Goal: Task Accomplishment & Management: Use online tool/utility

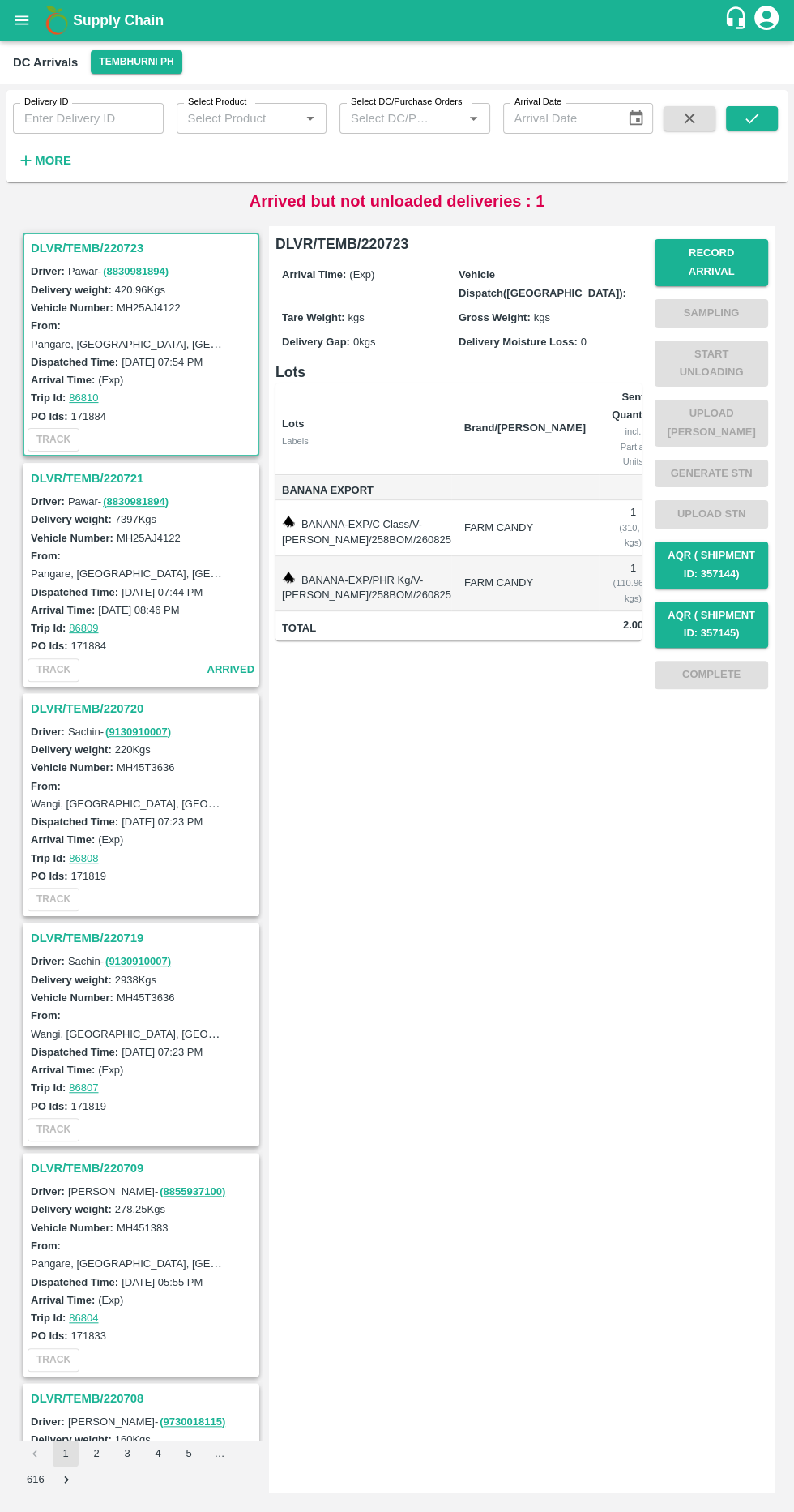
click at [141, 472] on h3 "DLVR/TEMB/220721" at bounding box center [143, 478] width 225 height 21
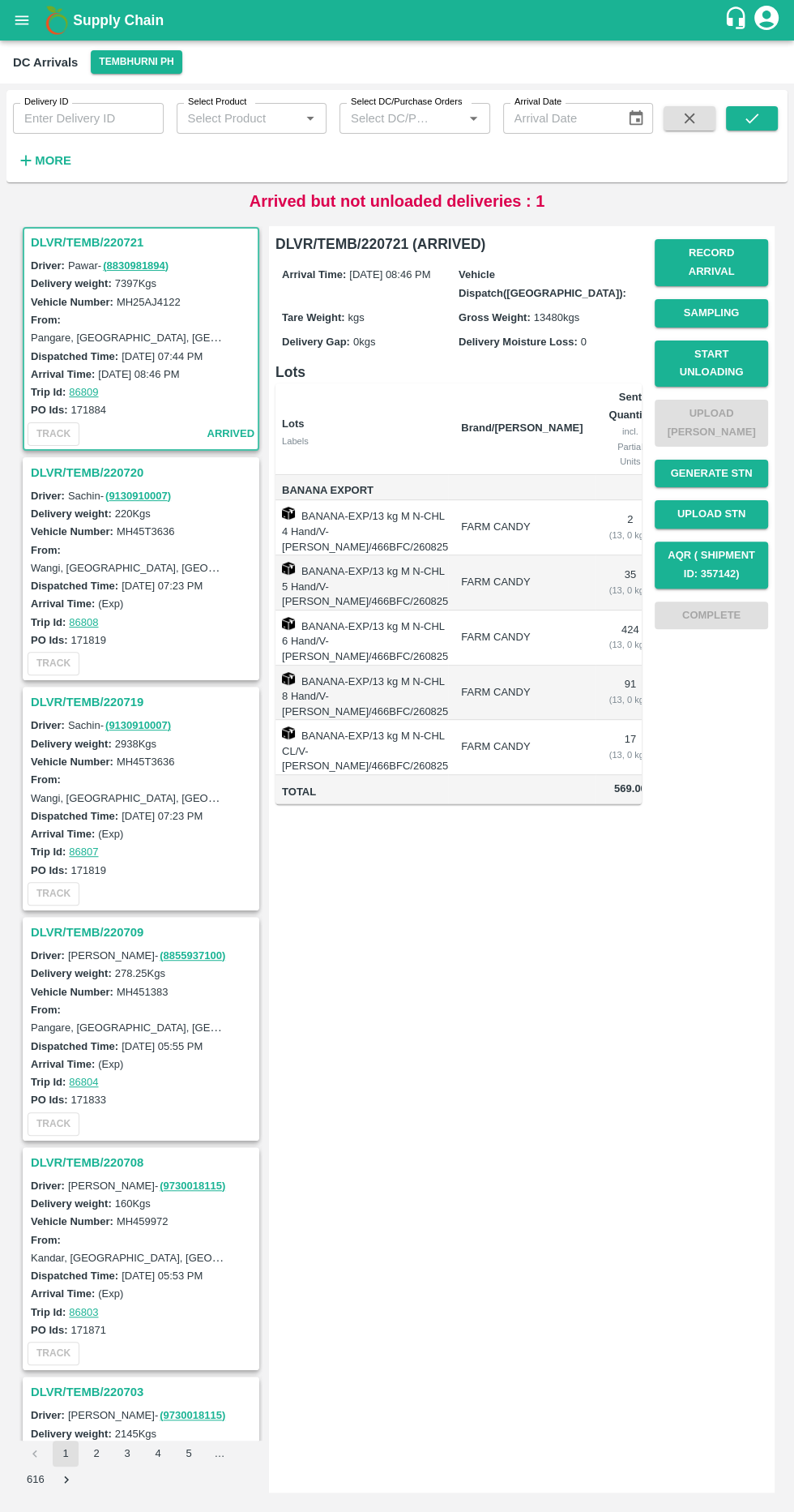
scroll to position [0, 90]
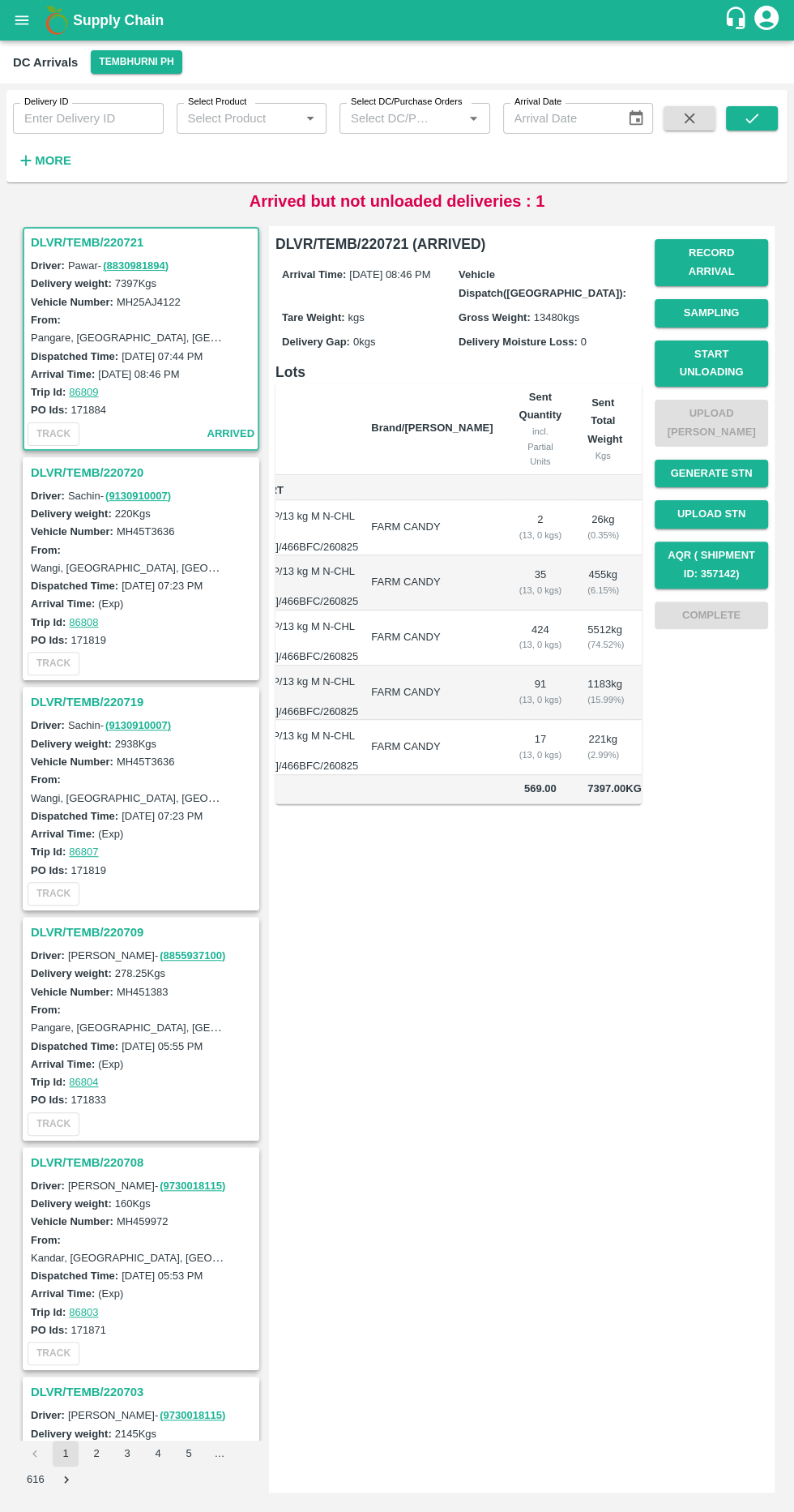
click at [753, 340] on button "Start Unloading" at bounding box center [711, 363] width 113 height 47
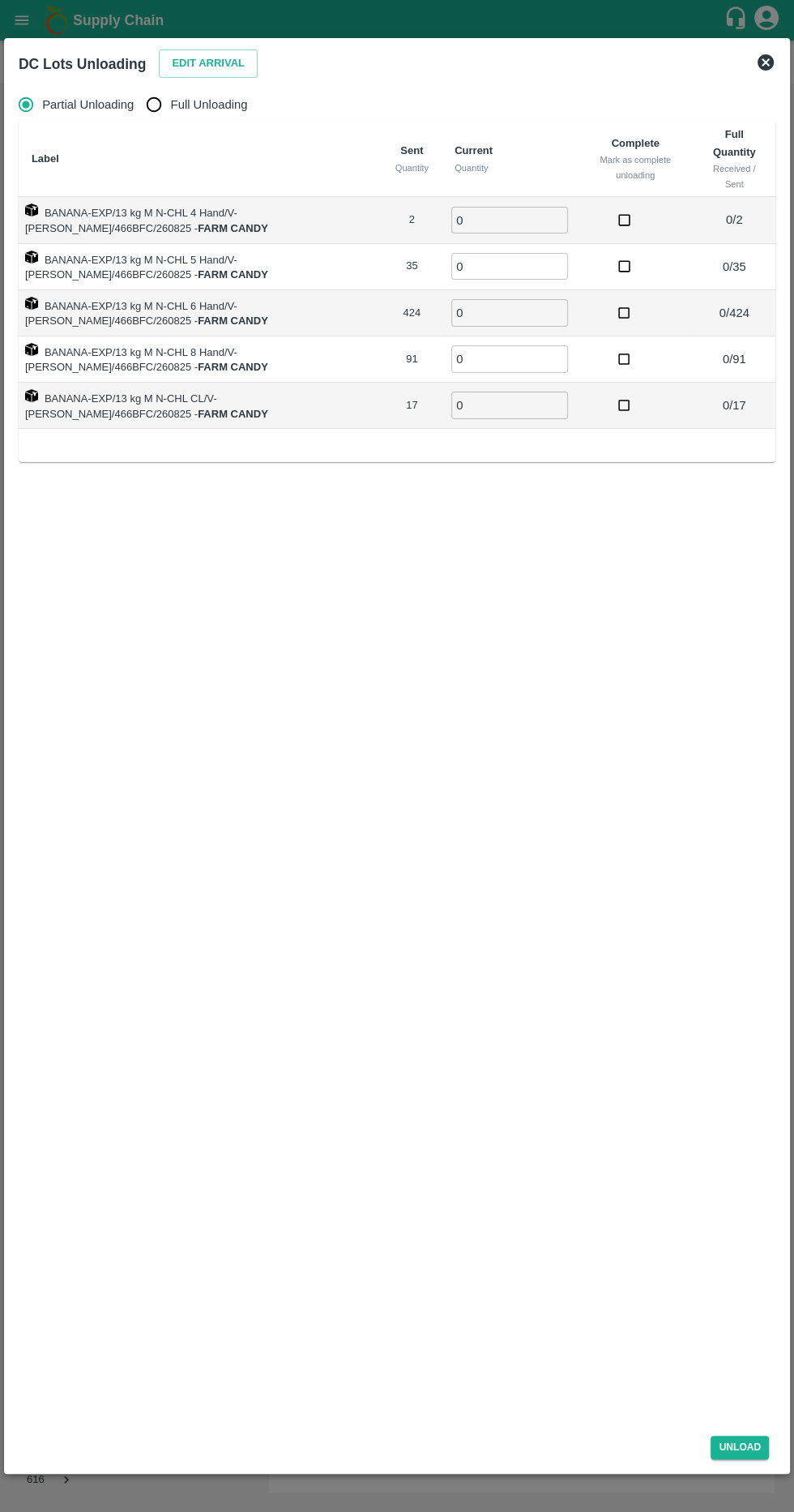
click at [235, 39] on div "DC Lots Unloading Edit Arrival Partial Unloading Full Unloading Label Sent Quan…" at bounding box center [397, 757] width 786 height 1437
click at [205, 56] on button "Edit Arrival" at bounding box center [208, 63] width 99 height 28
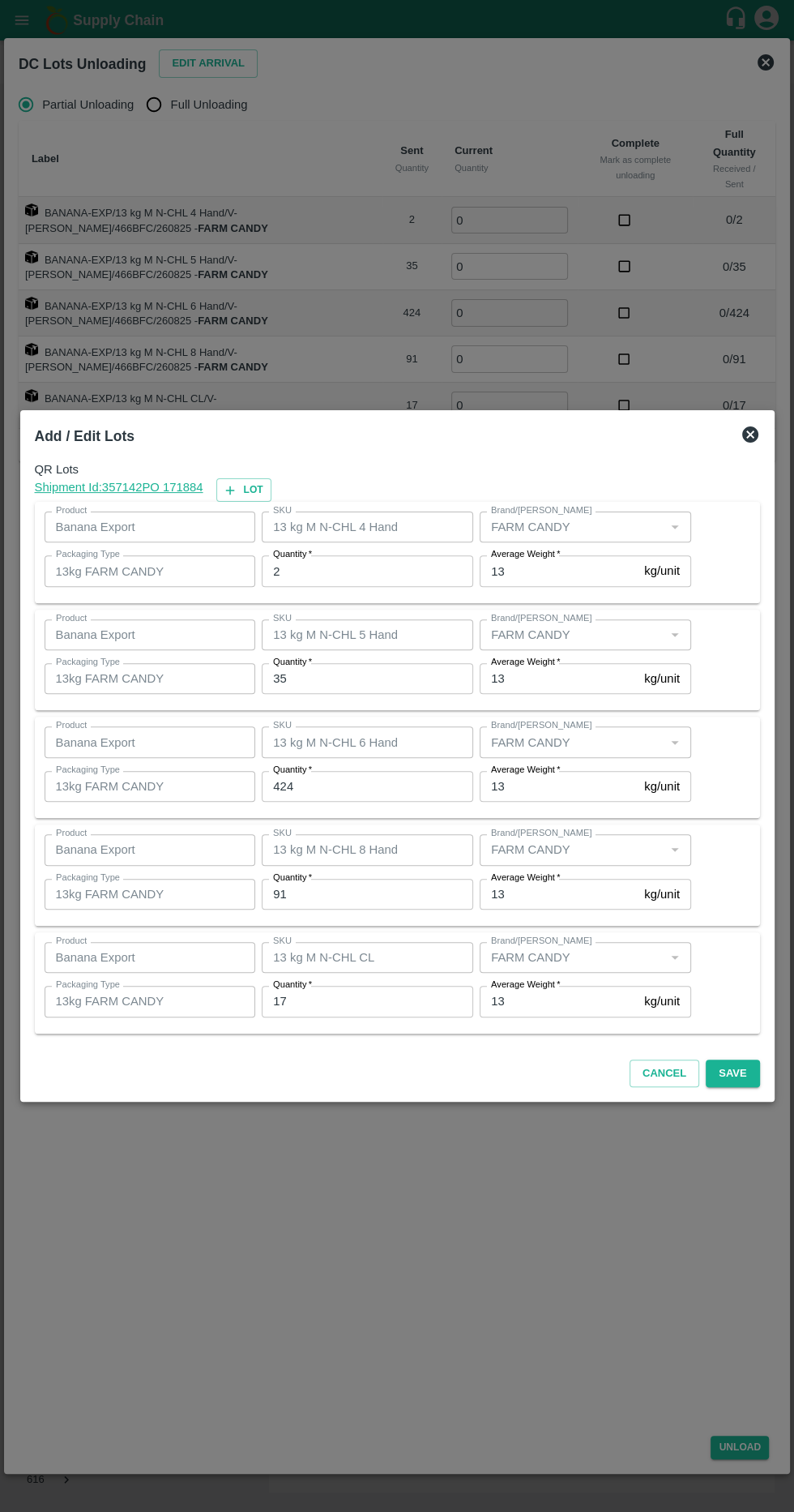
click at [404, 575] on input "2" at bounding box center [367, 571] width 212 height 31
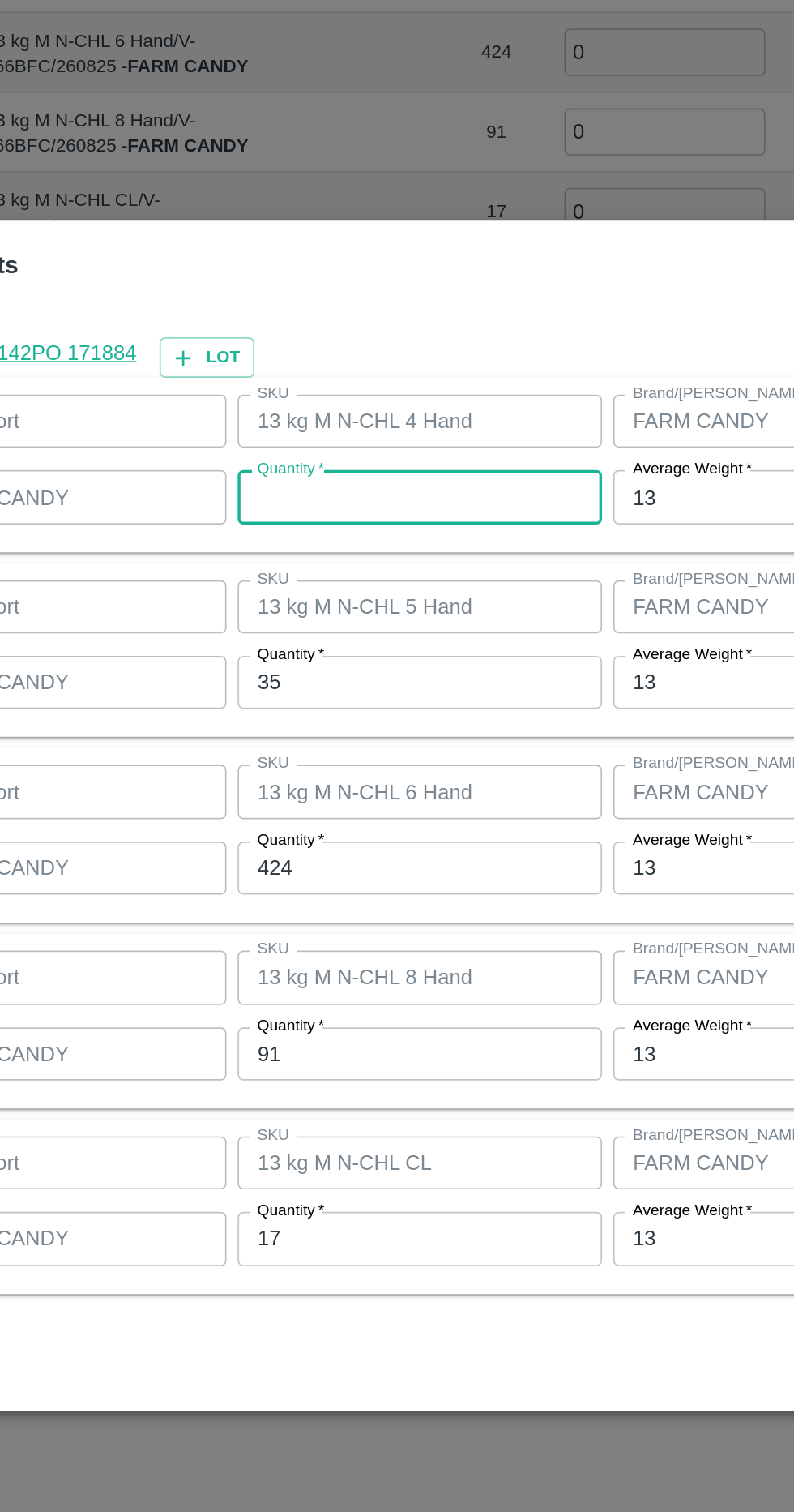
type input "2"
click at [373, 674] on input "35" at bounding box center [367, 679] width 212 height 31
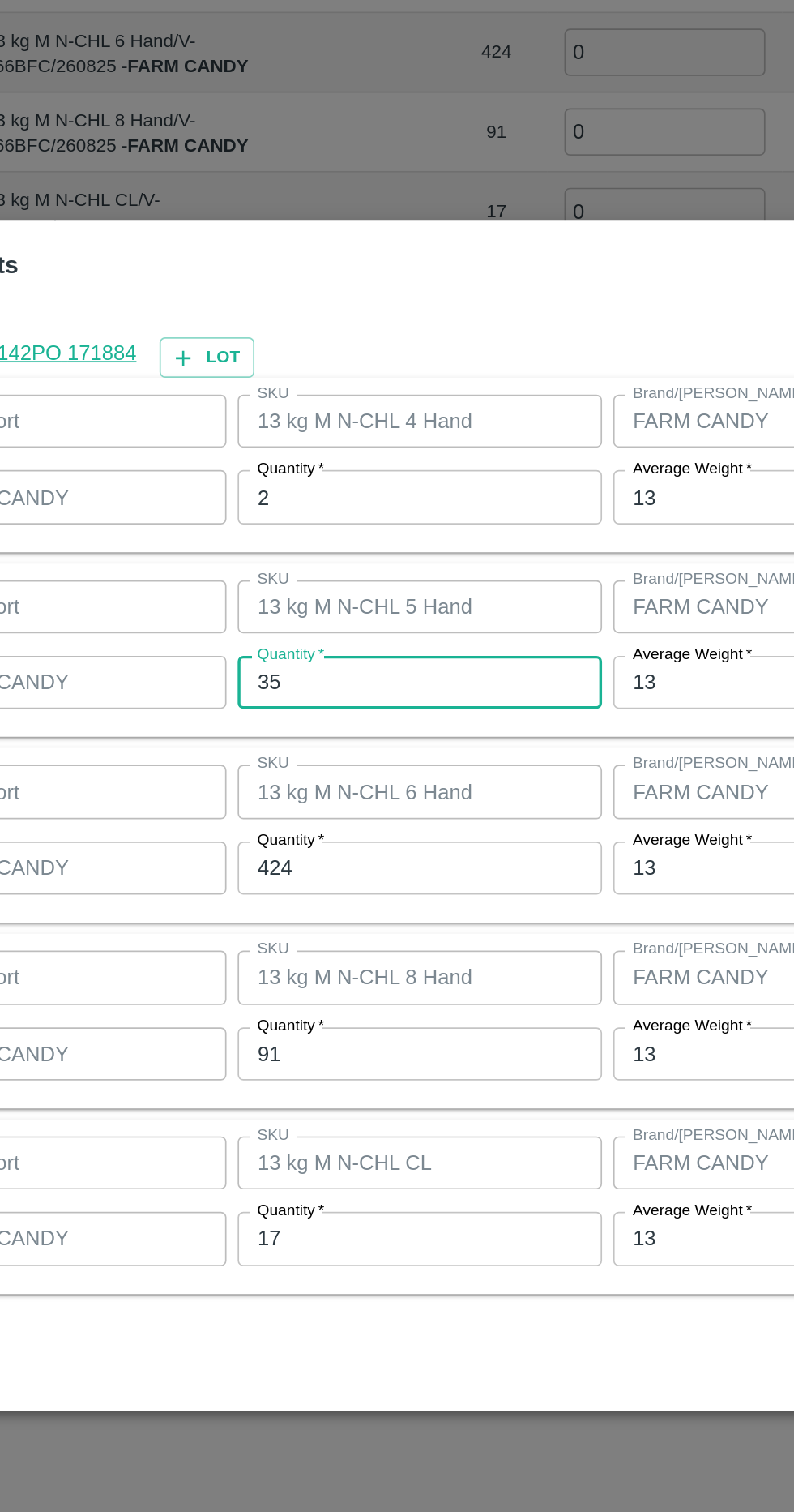
click at [366, 681] on input "35" at bounding box center [367, 679] width 212 height 31
click at [361, 682] on input "3" at bounding box center [367, 679] width 212 height 31
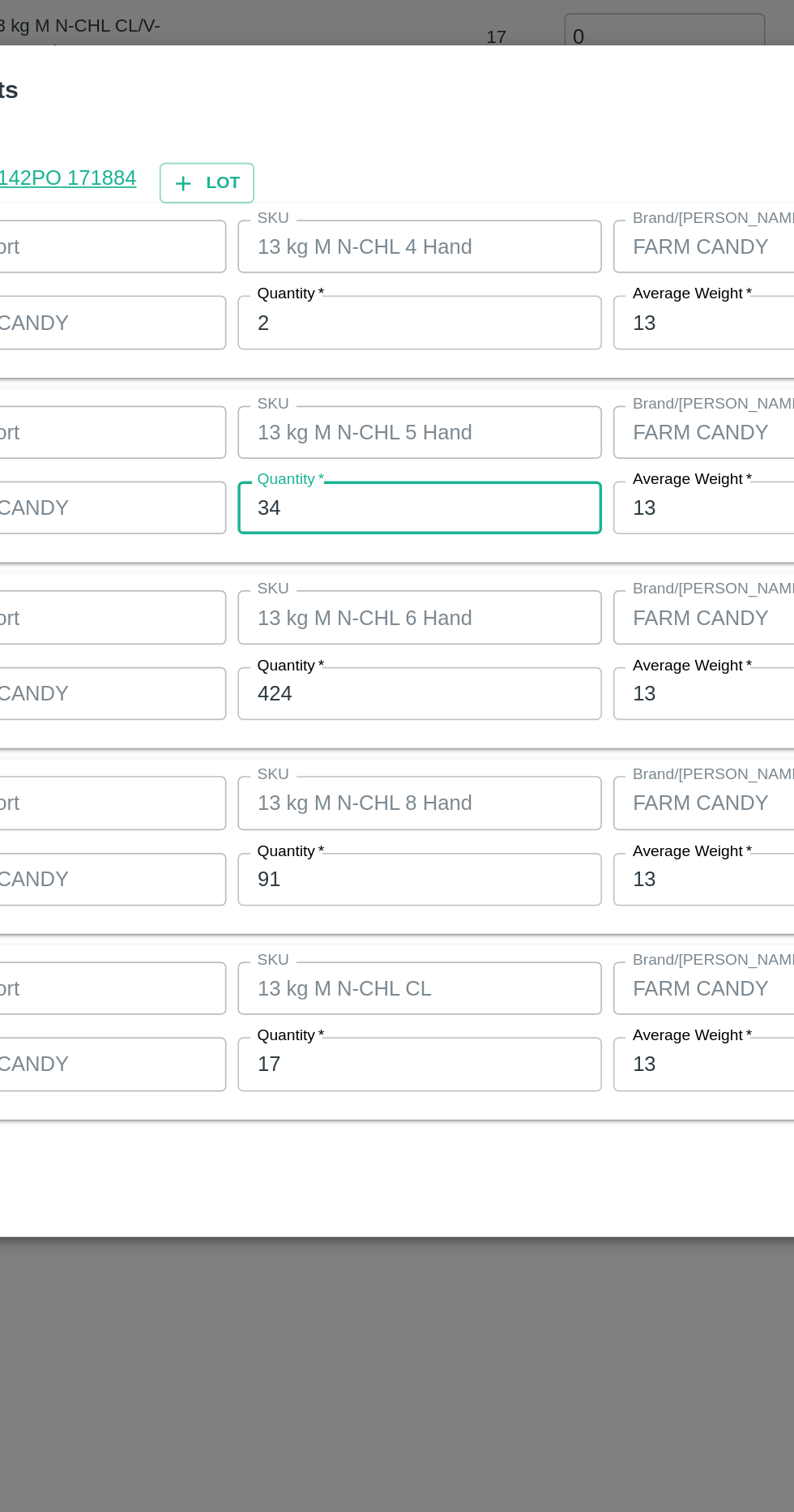
type input "34"
click at [413, 779] on input "424" at bounding box center [367, 787] width 212 height 31
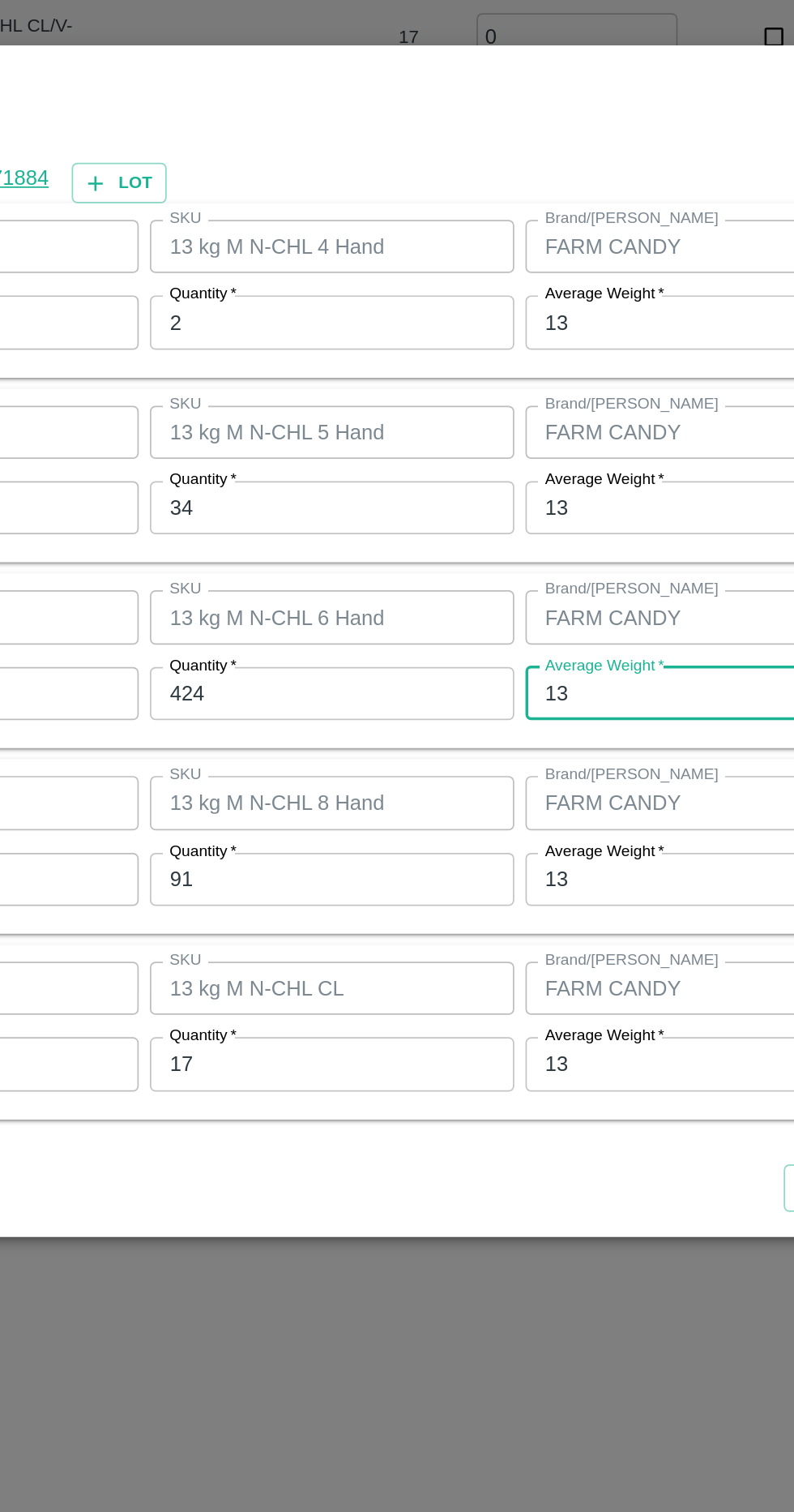
click at [316, 785] on input "424" at bounding box center [367, 787] width 212 height 31
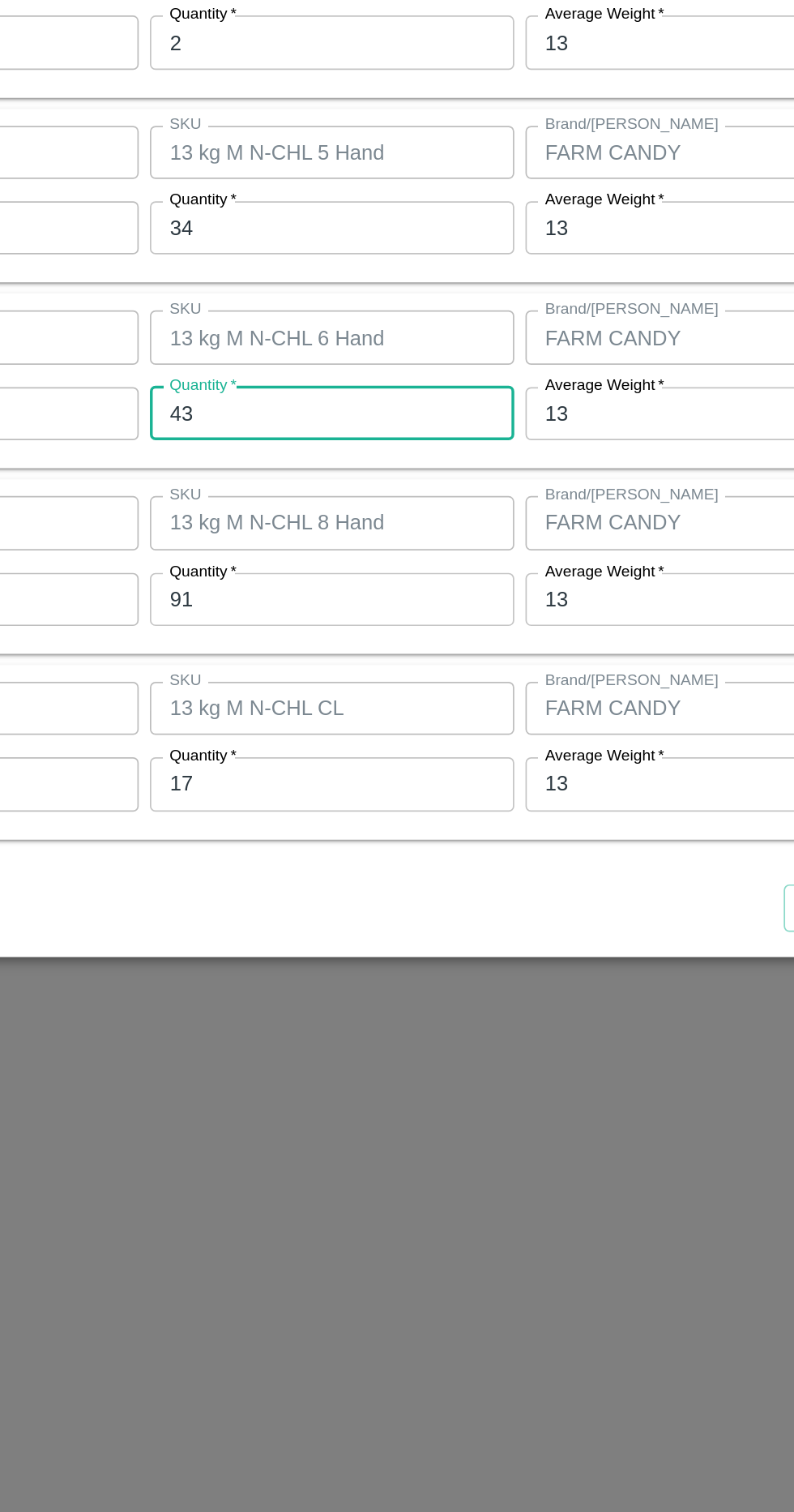
type input "4"
type input "389"
click at [319, 896] on input "91" at bounding box center [367, 895] width 212 height 31
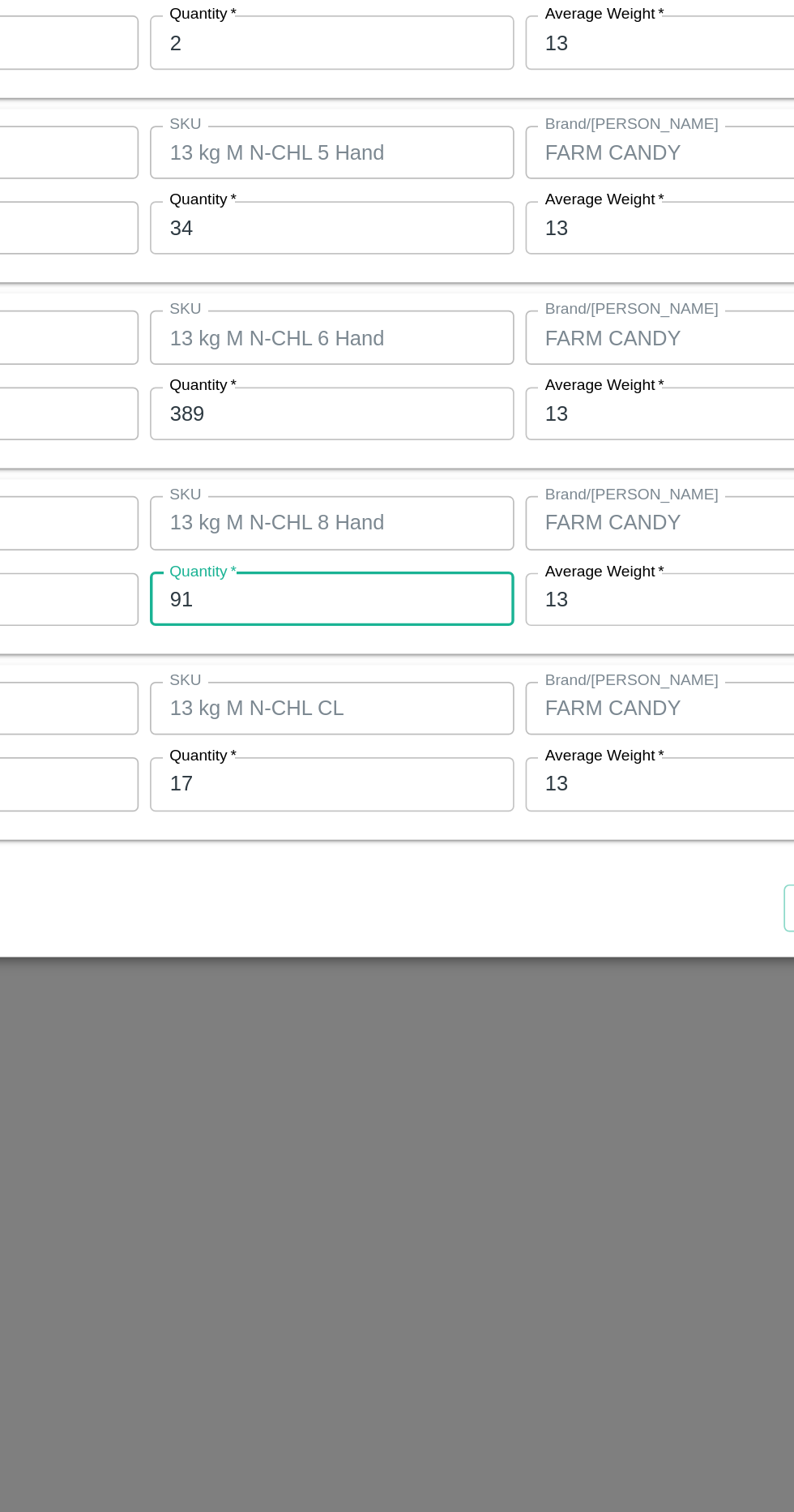
type input "9"
type input "7"
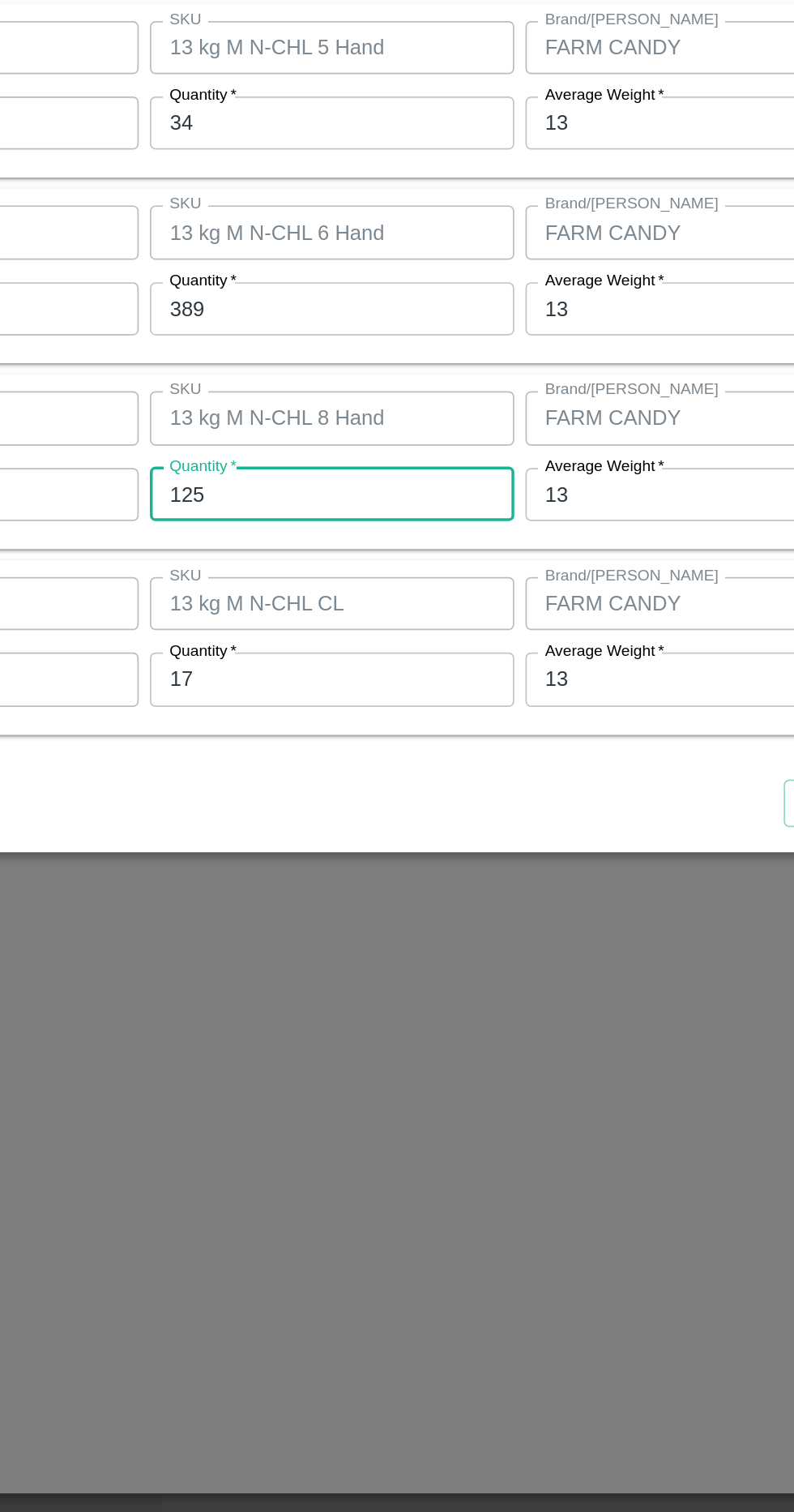
type input "125"
click at [301, 1005] on input "17" at bounding box center [367, 1002] width 212 height 31
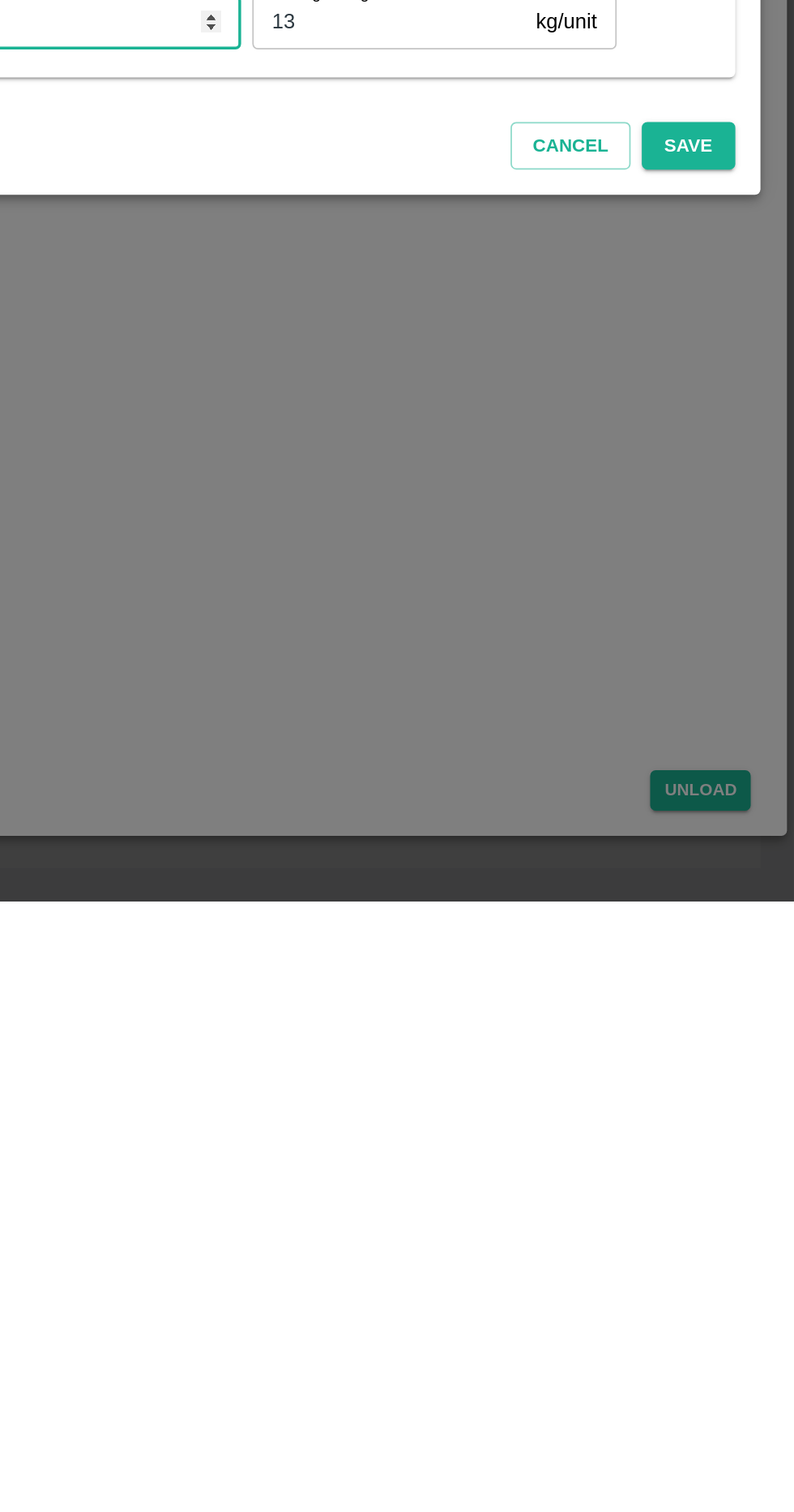
scroll to position [0, 0]
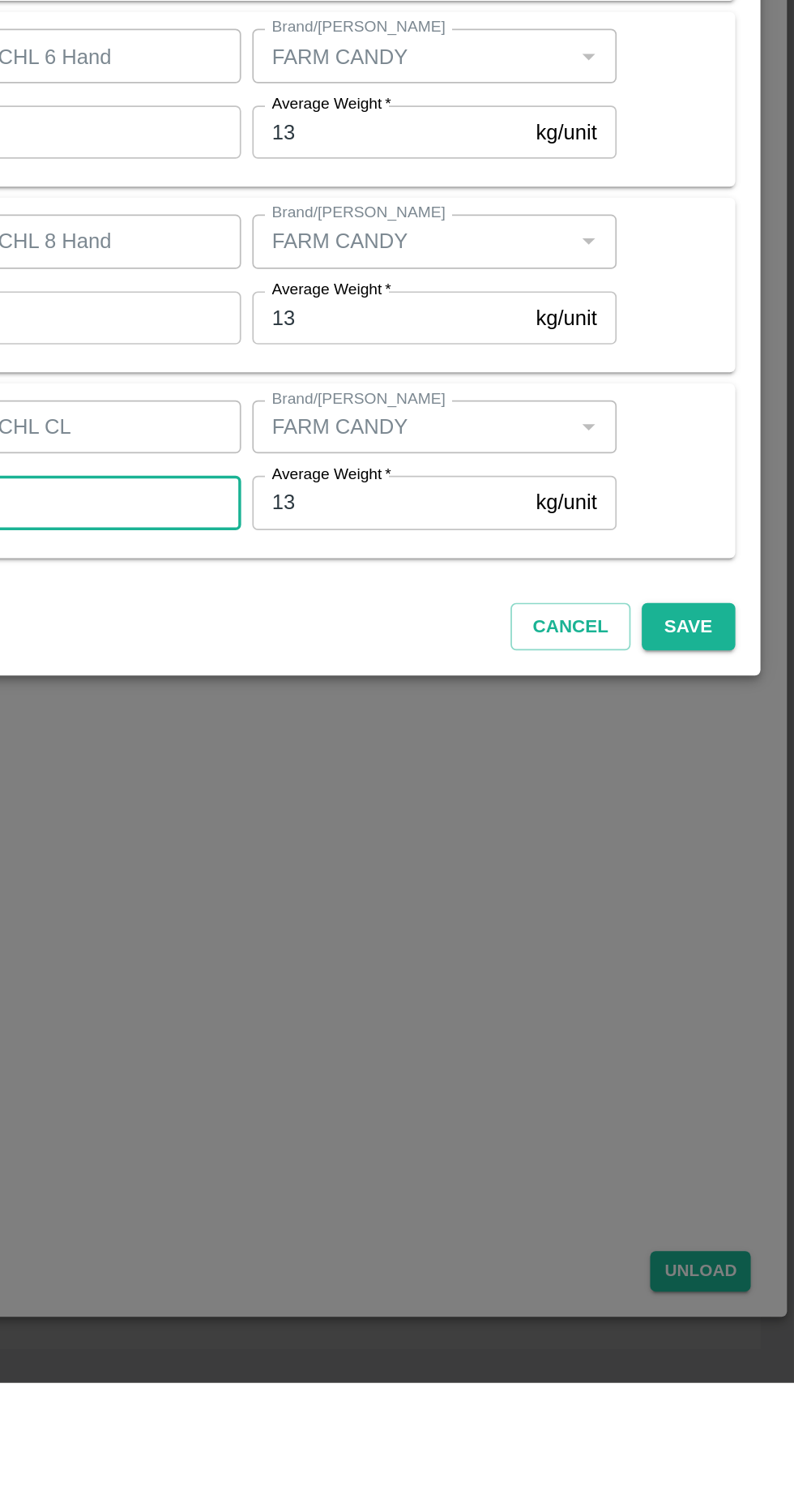
type input "19"
click at [752, 1094] on div "Add / Edit Lots QR Lots Shipment Id: 357142 PO 171884 Lot Product Banana Export…" at bounding box center [398, 757] width 755 height 692
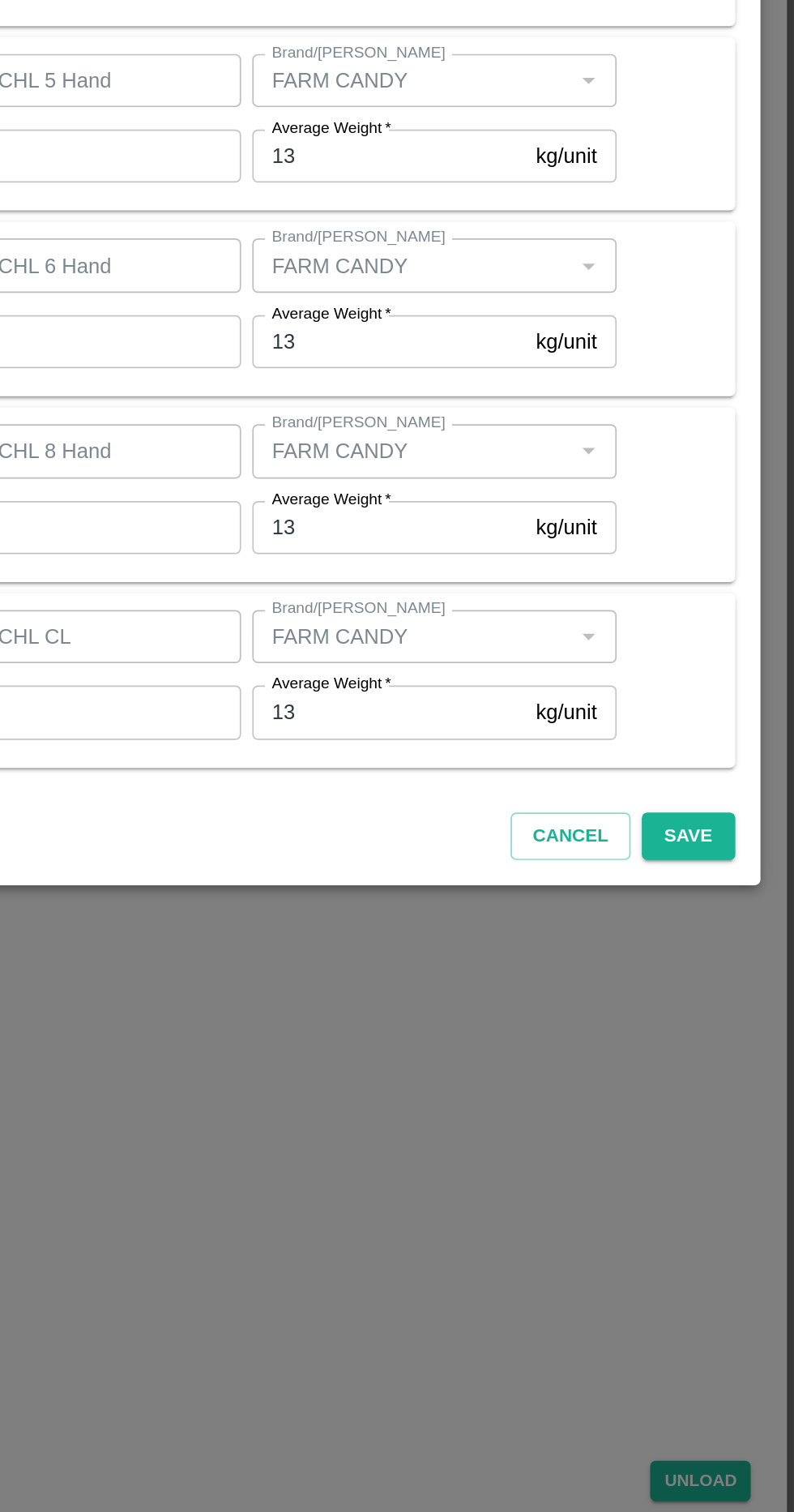
click at [740, 1066] on button "Save" at bounding box center [733, 1073] width 54 height 28
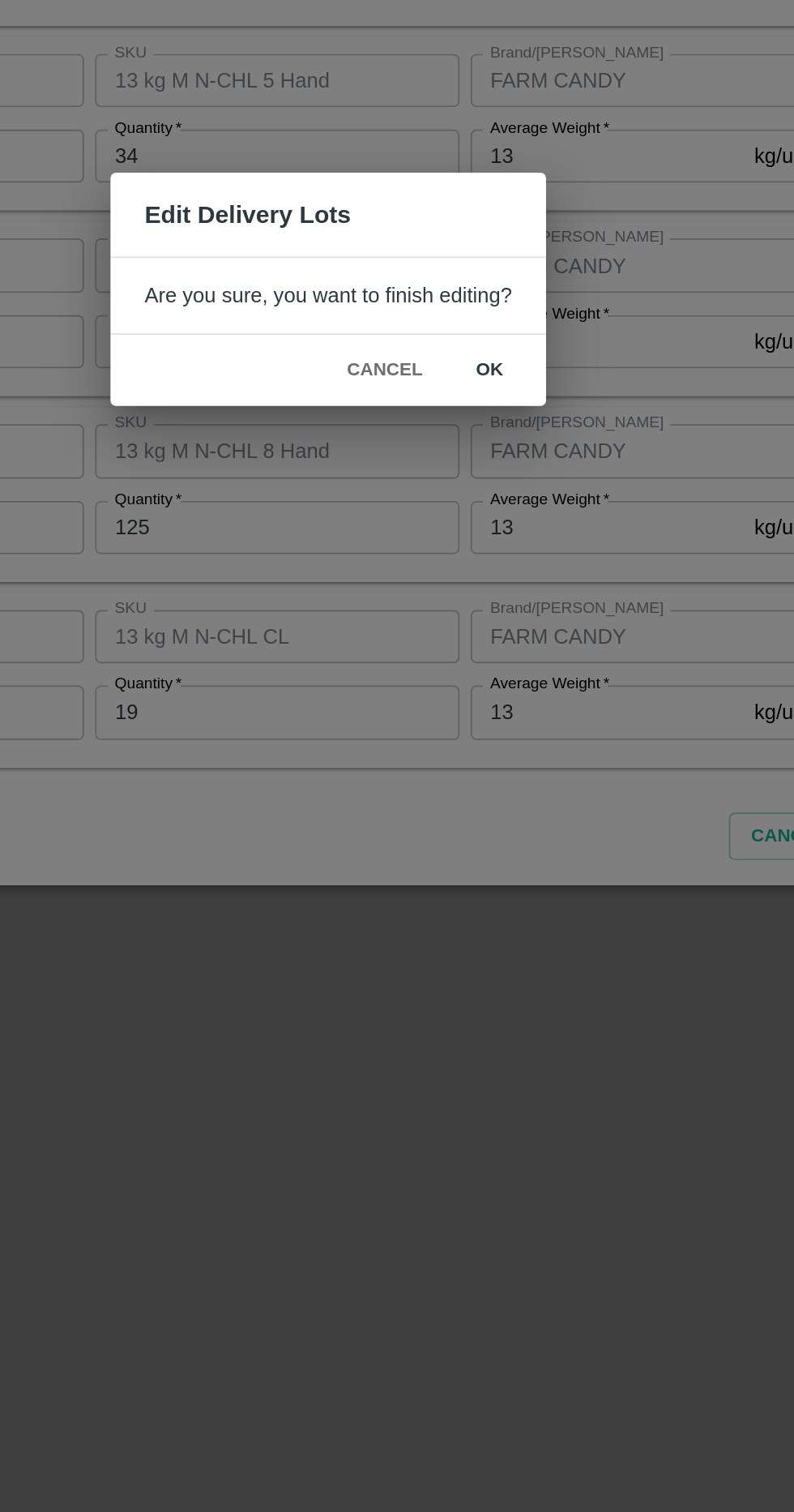
click at [500, 794] on button "ok" at bounding box center [491, 803] width 52 height 28
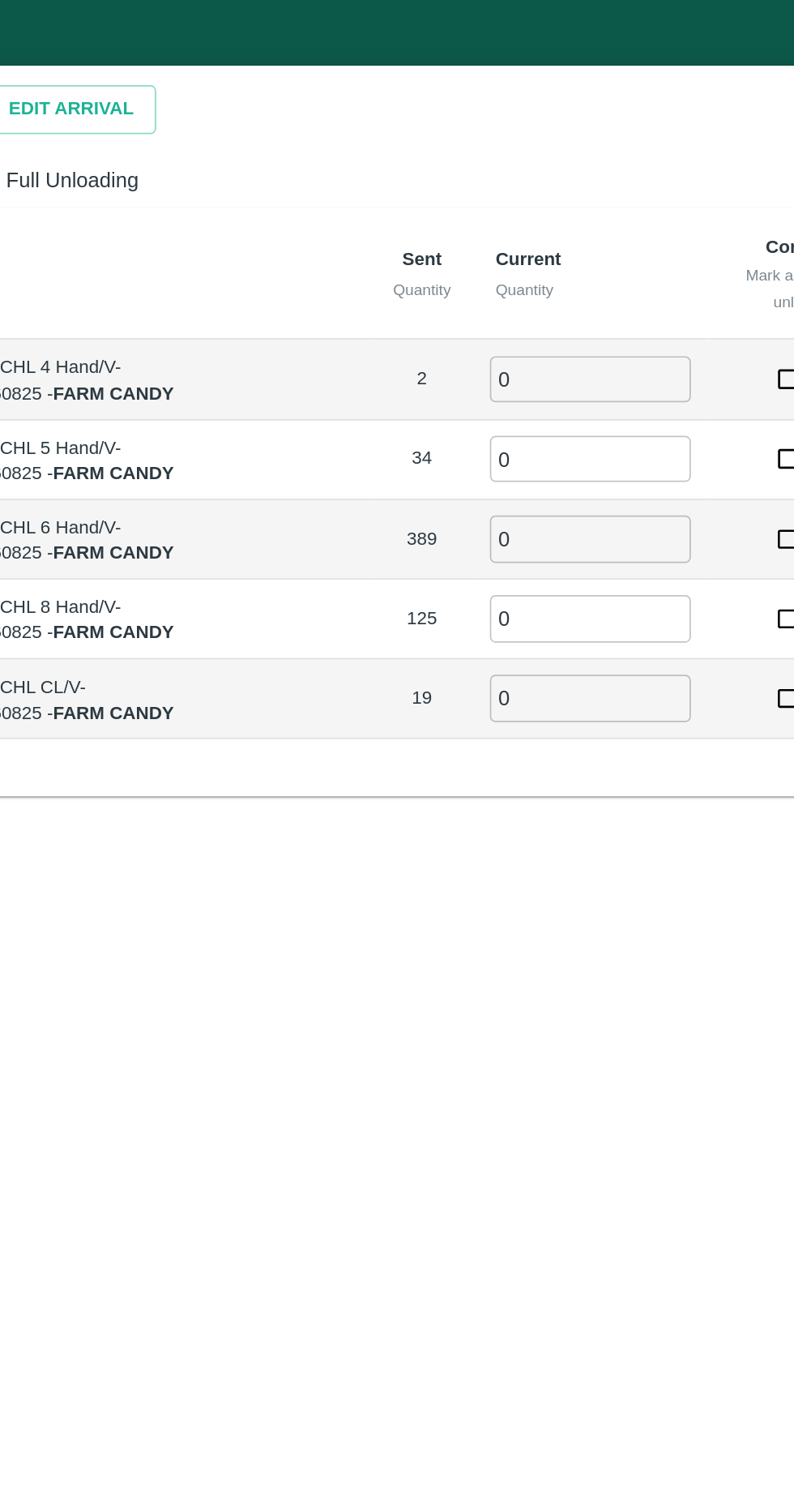
click at [485, 221] on input "0" at bounding box center [509, 219] width 116 height 26
type input "2"
click at [499, 272] on input "0" at bounding box center [509, 266] width 116 height 26
type input "34"
click at [512, 311] on input "0" at bounding box center [509, 312] width 116 height 26
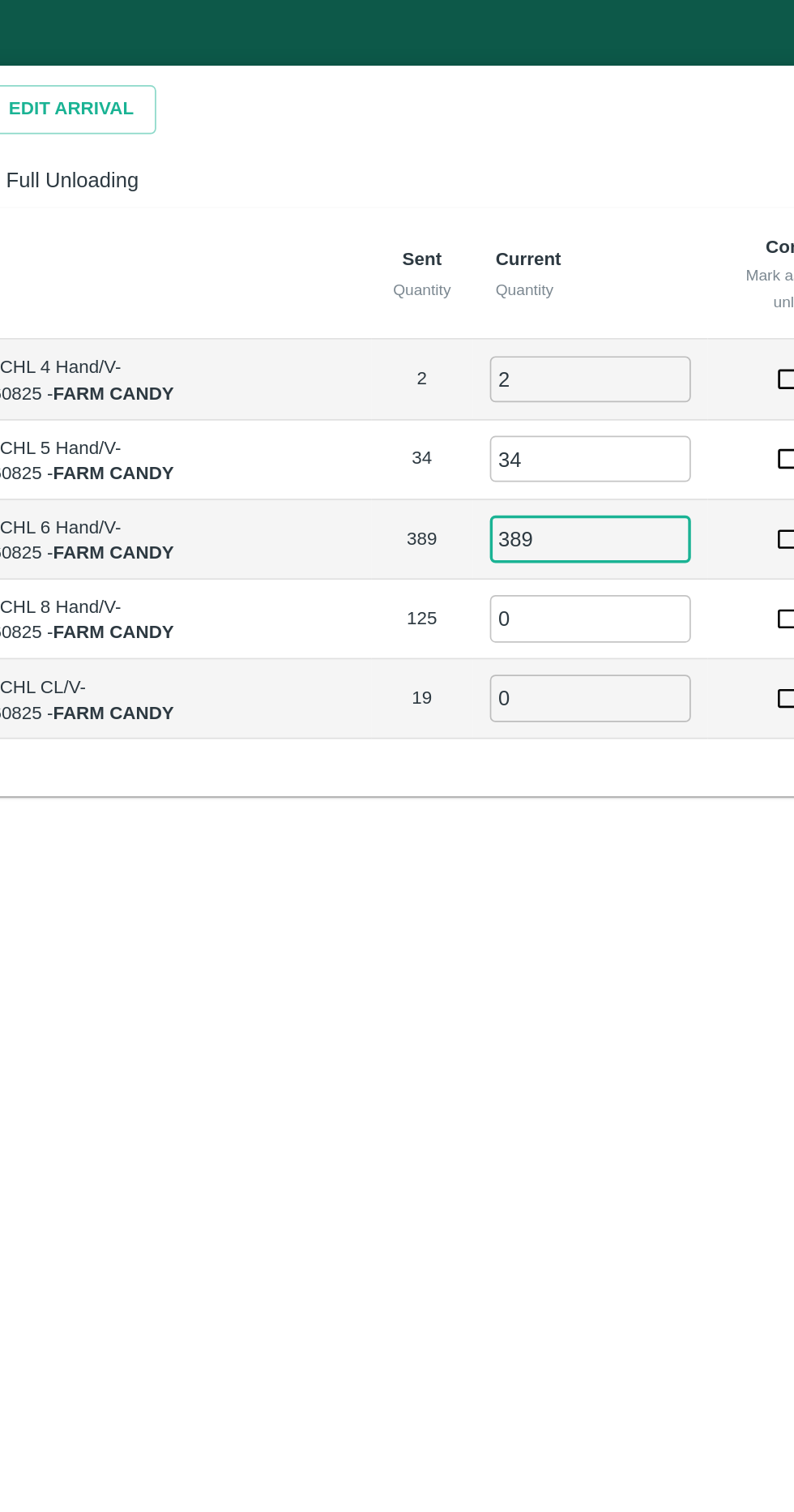
type input "389"
click at [502, 367] on input "0" at bounding box center [509, 358] width 116 height 26
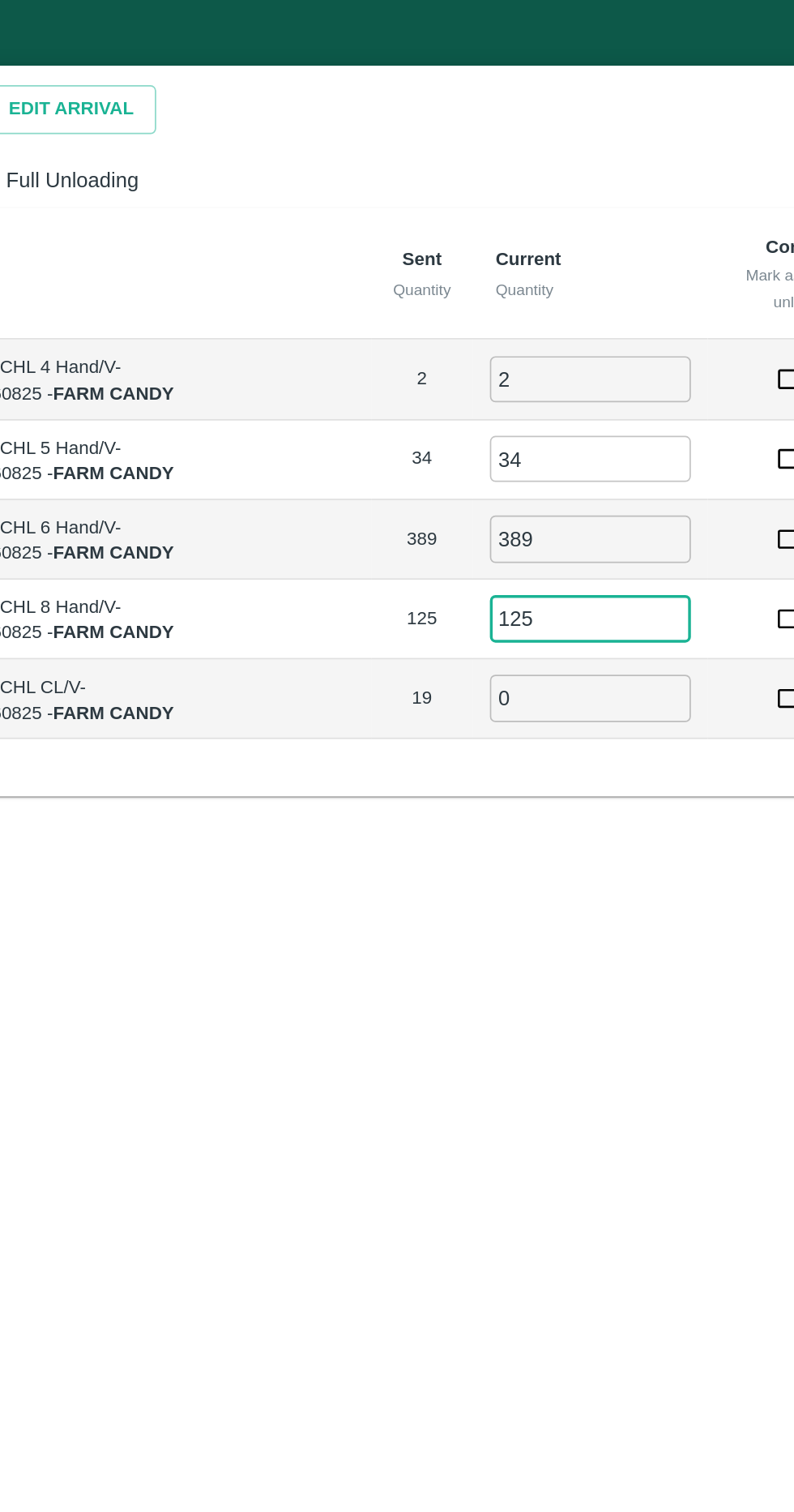
type input "125"
click at [502, 410] on input "0" at bounding box center [509, 405] width 116 height 26
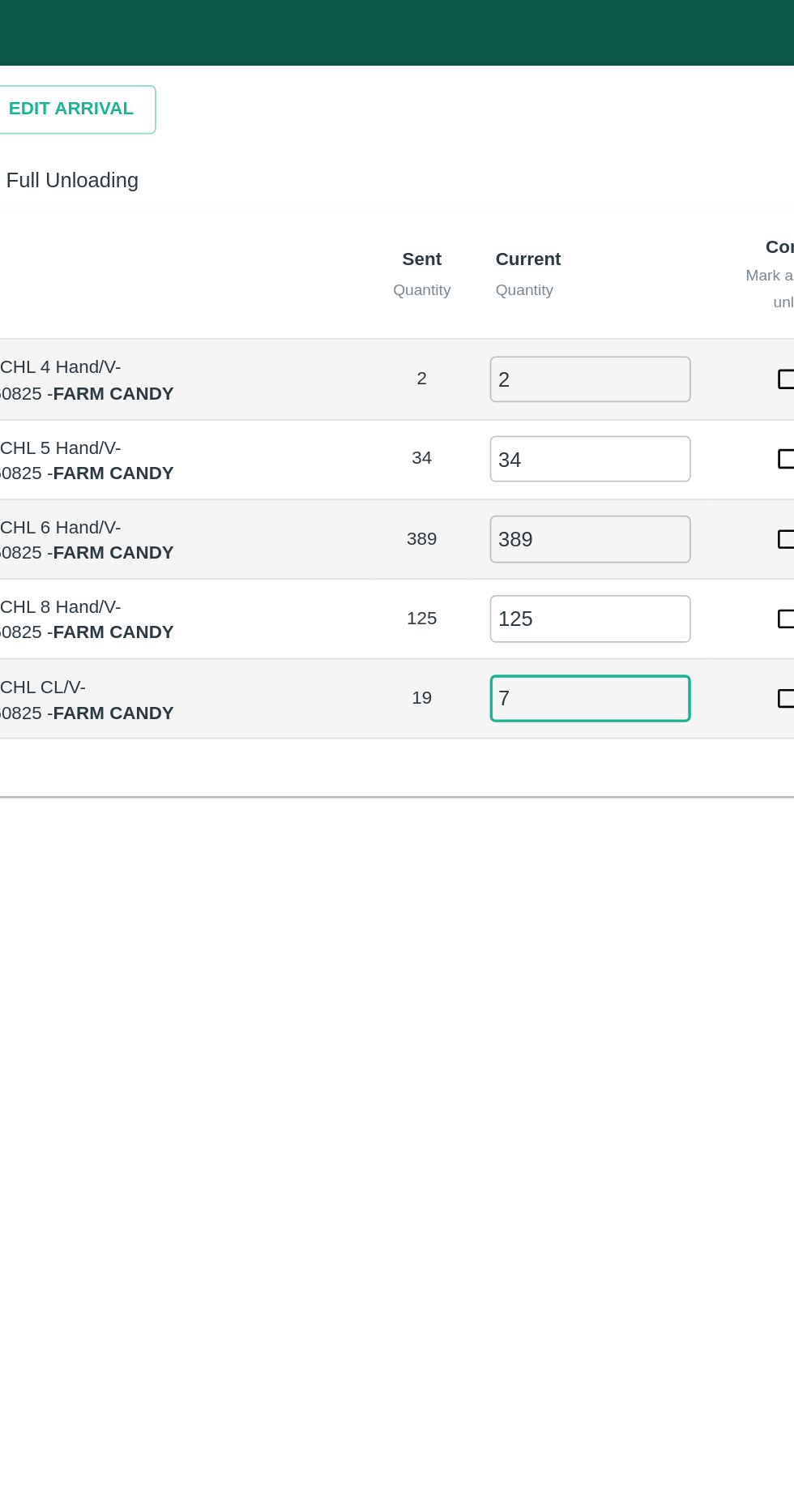
type input "7"
type input "19"
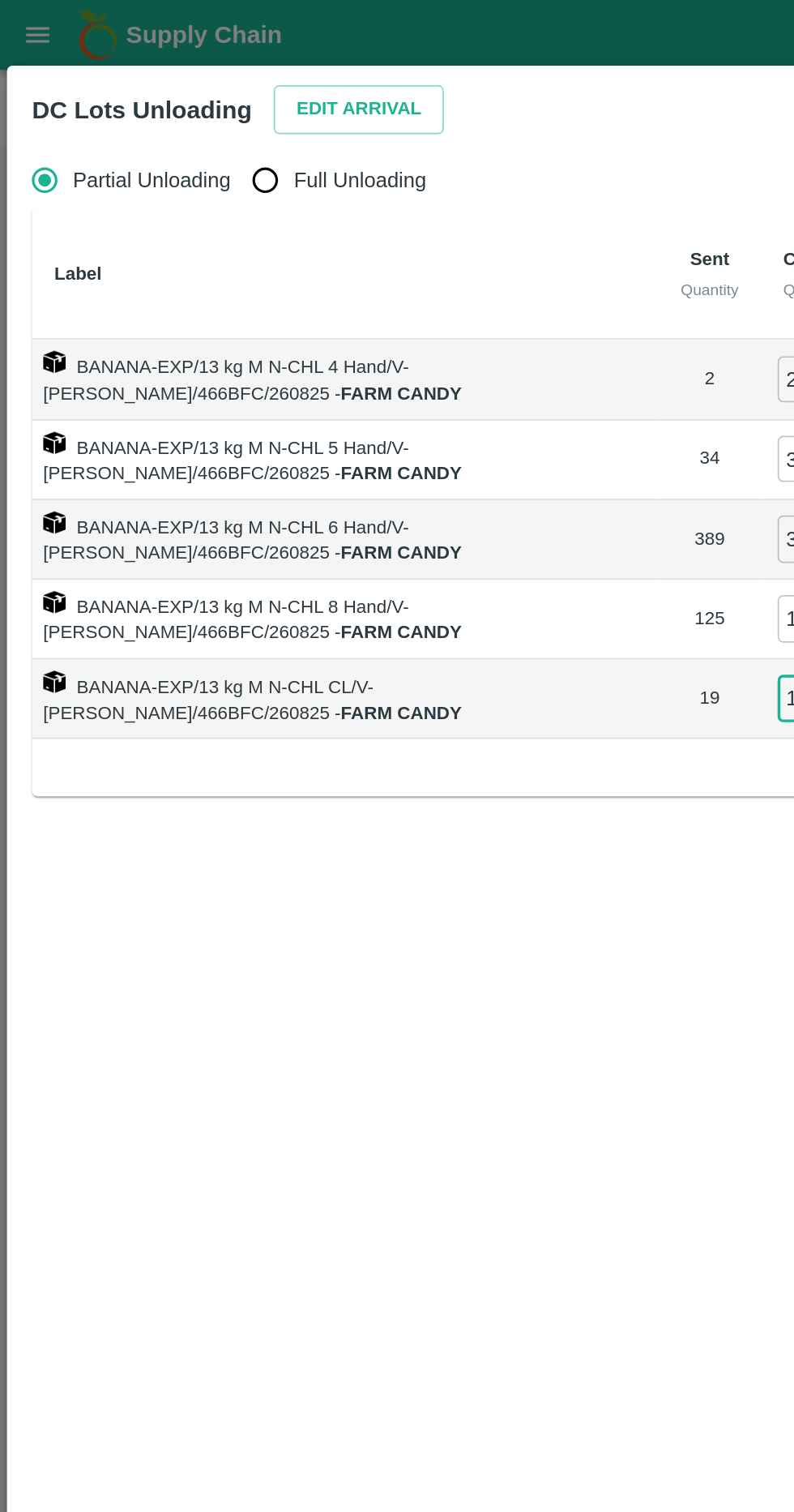
click at [165, 106] on input "Full Unloading" at bounding box center [154, 105] width 32 height 32
radio input "true"
type input "0"
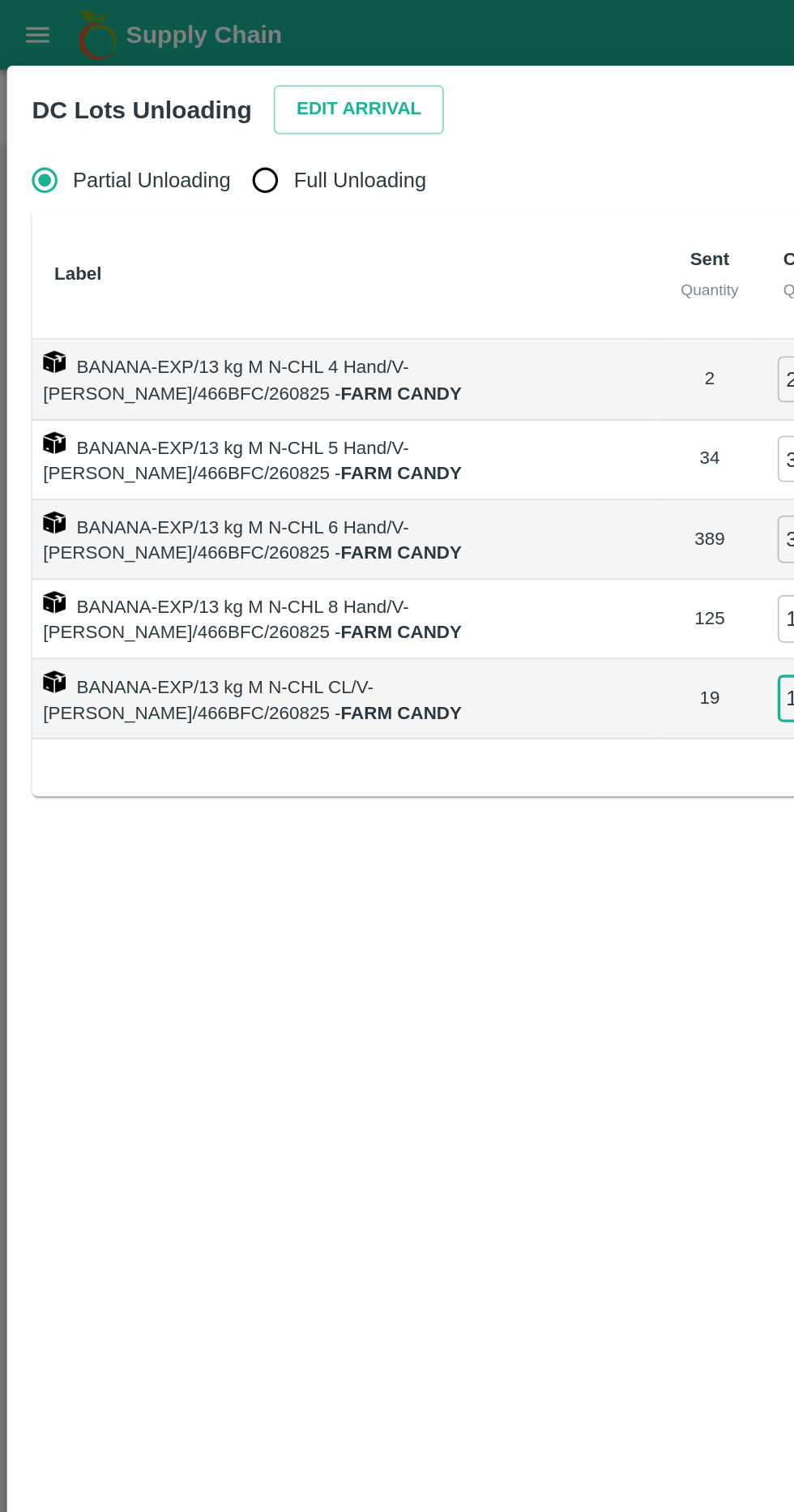
type input "0"
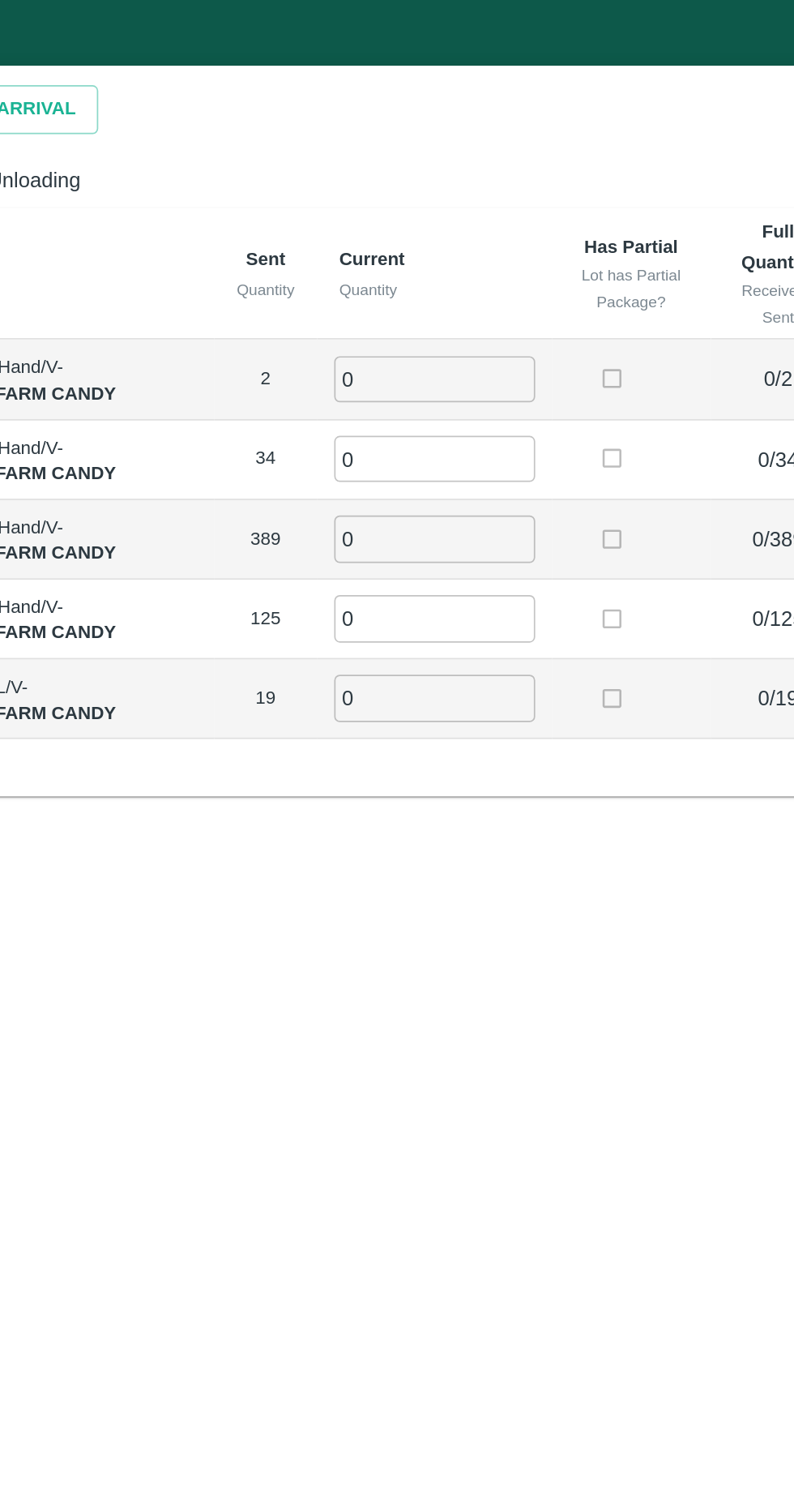
click at [449, 213] on input "0" at bounding box center [452, 219] width 116 height 26
type input "2"
click at [462, 266] on input "0" at bounding box center [452, 266] width 116 height 26
type input "34"
click at [475, 301] on input "0" at bounding box center [452, 312] width 116 height 26
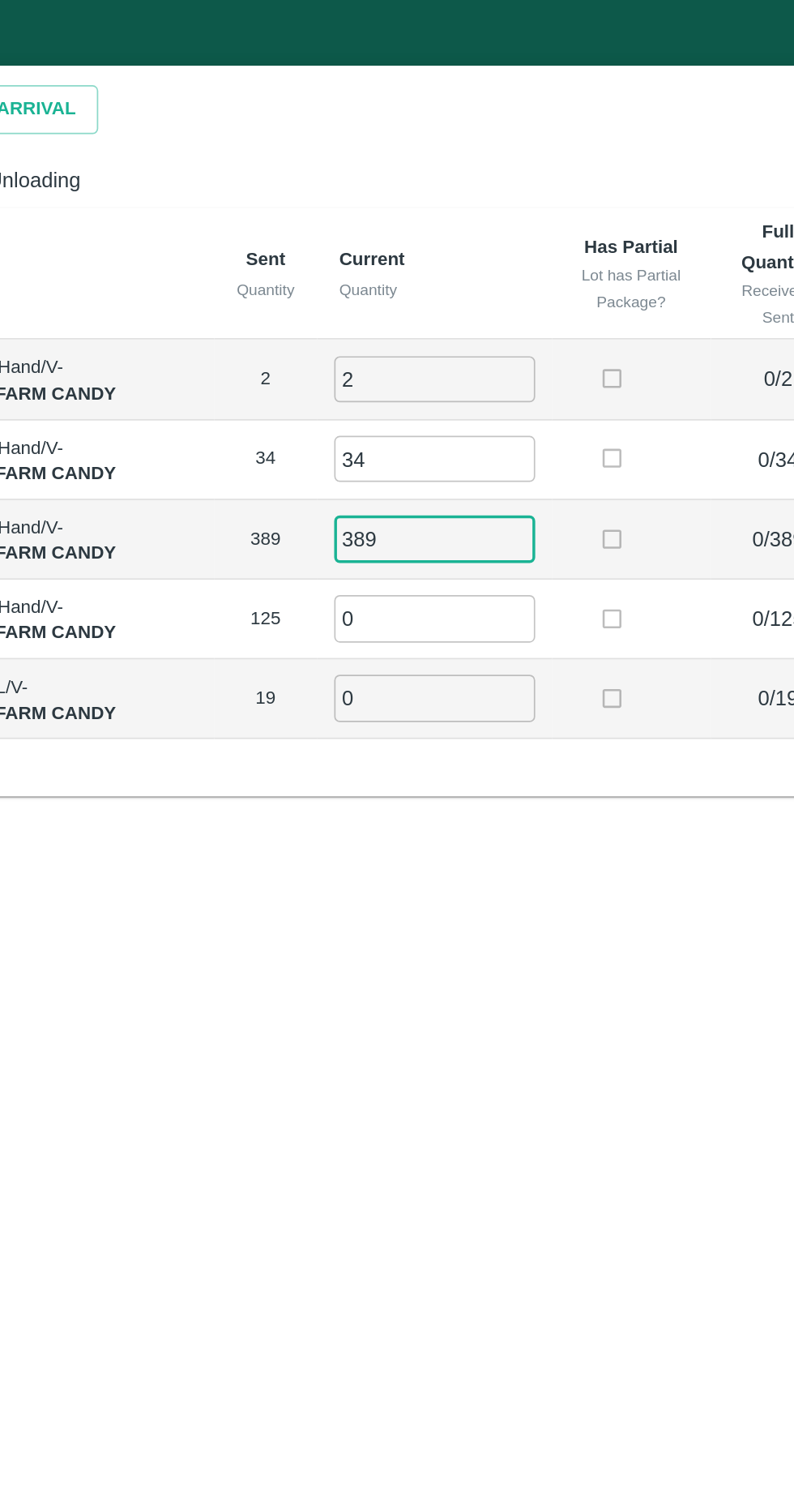
type input "389"
click at [474, 360] on input "0" at bounding box center [452, 358] width 116 height 26
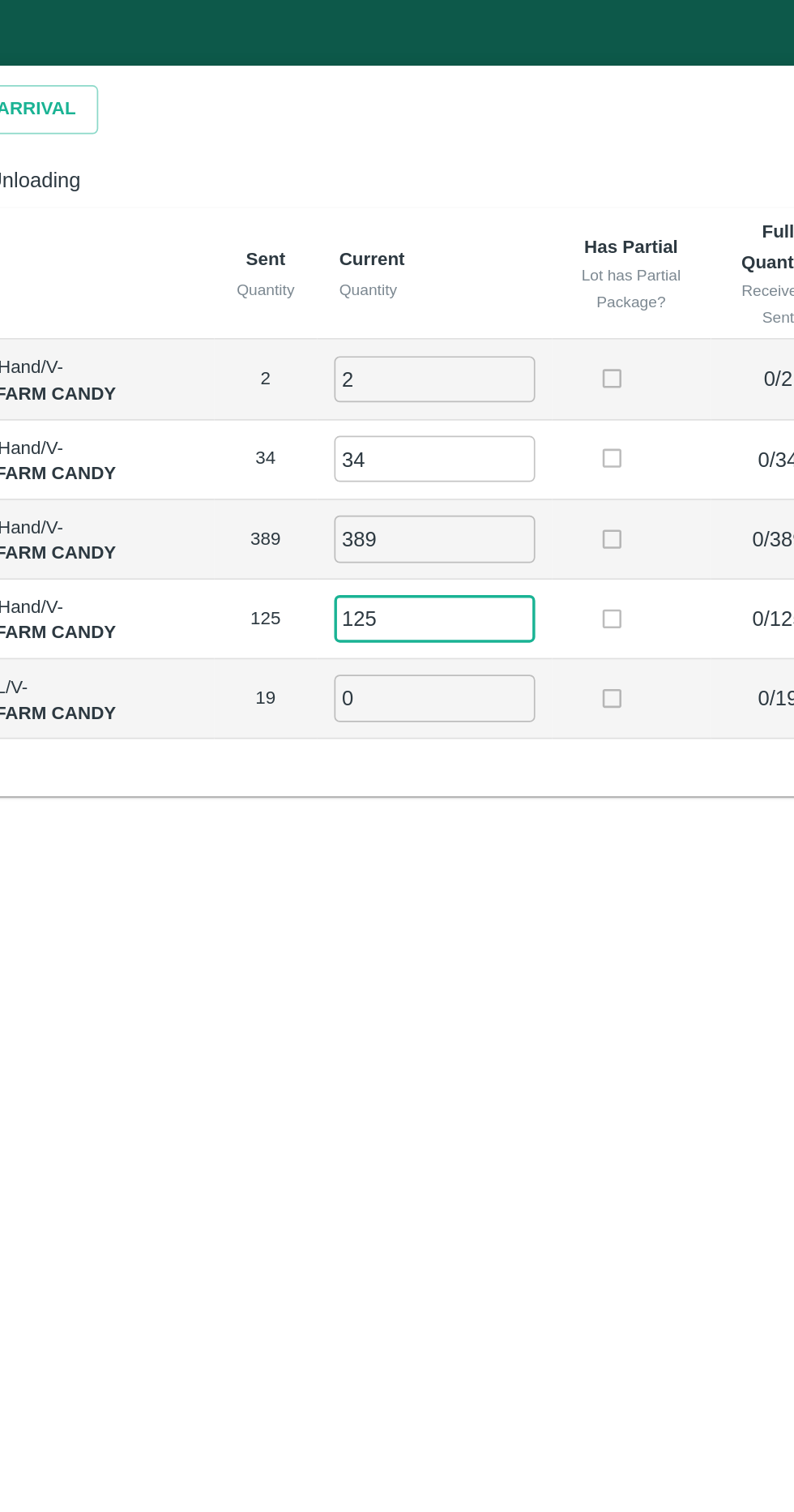
type input "125"
click at [452, 406] on input "0" at bounding box center [452, 405] width 116 height 26
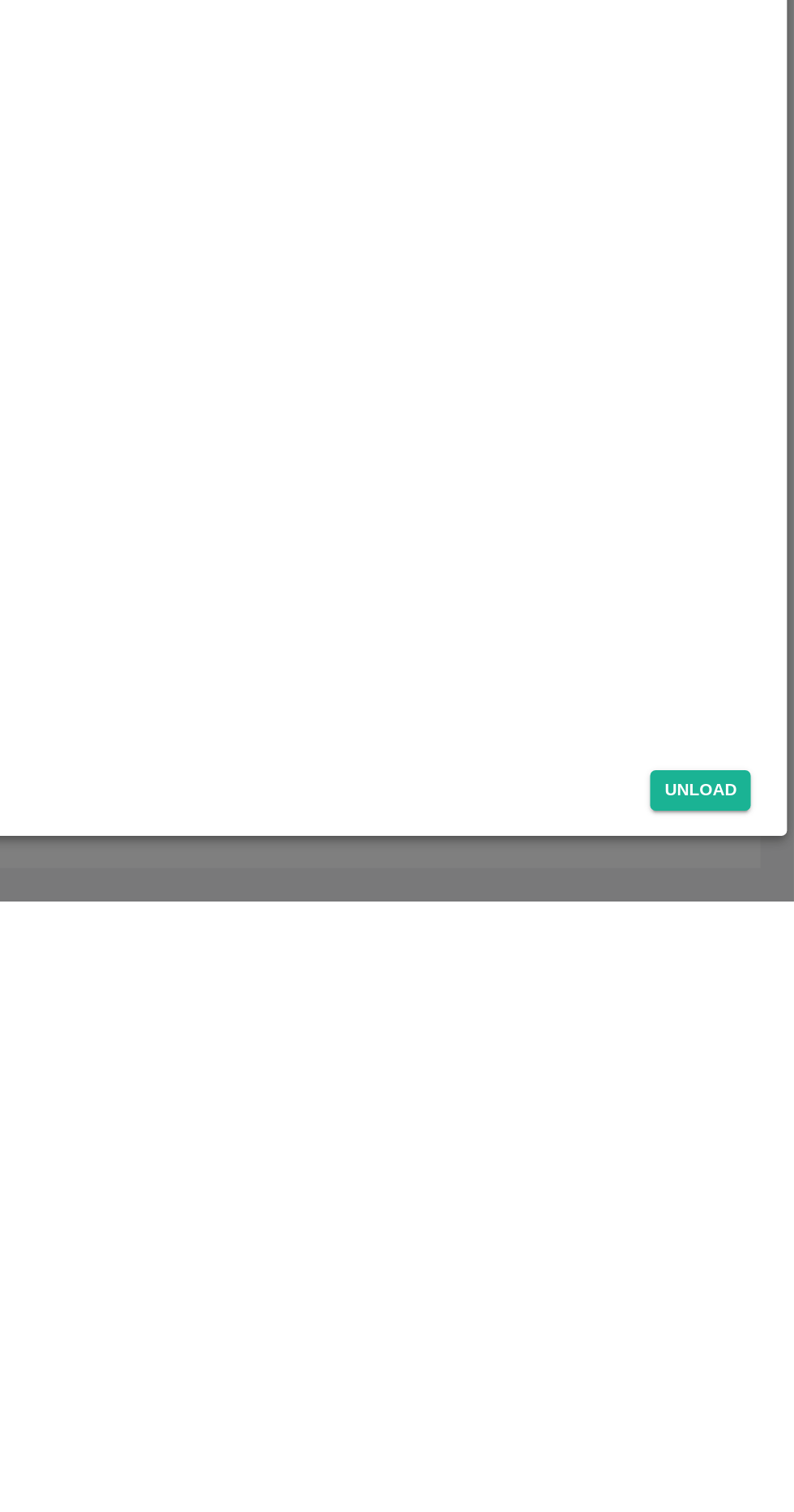
type input "19"
click at [763, 1458] on button "Unload" at bounding box center [740, 1448] width 59 height 24
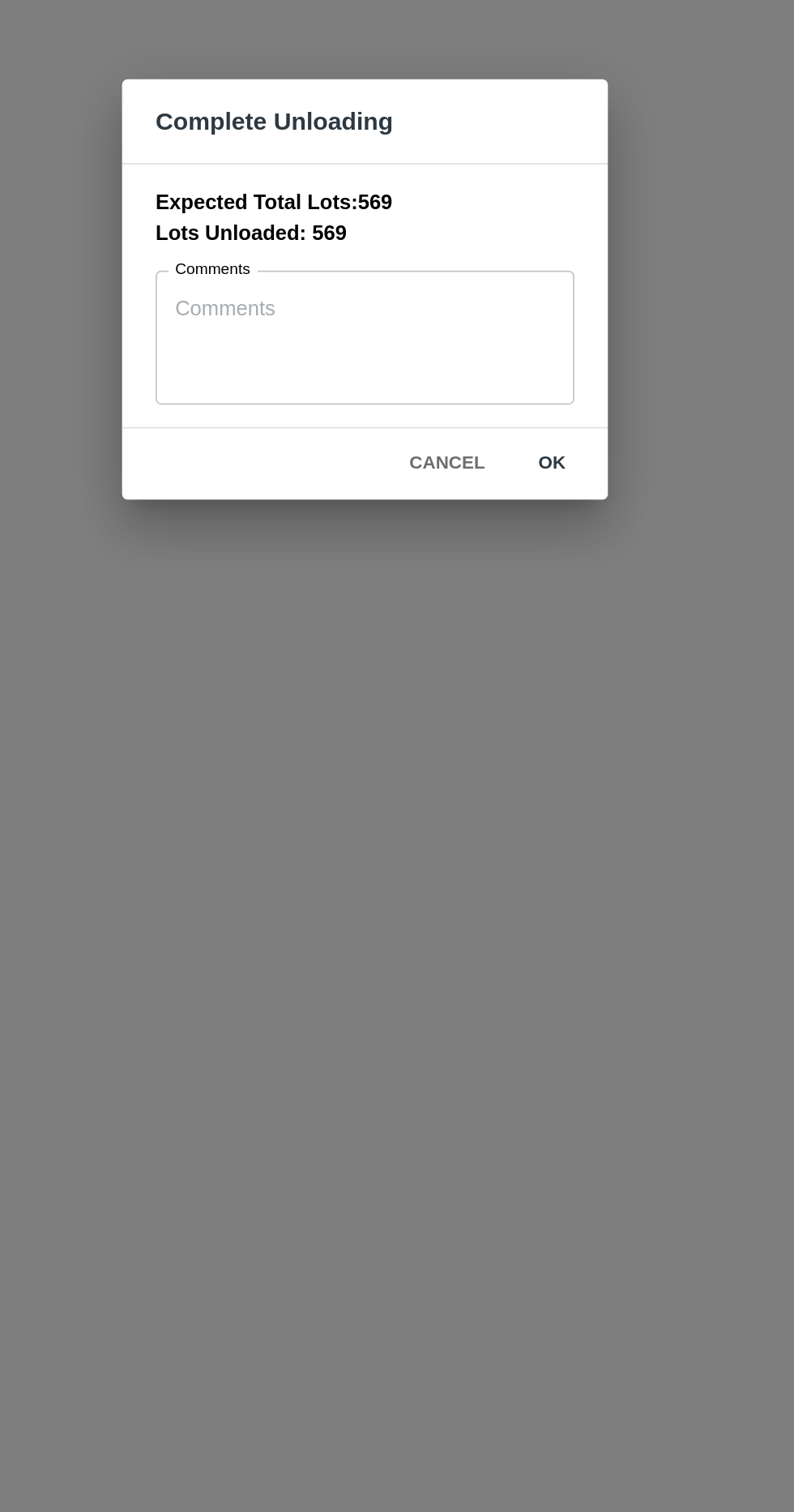
click at [525, 853] on button "ok" at bounding box center [506, 857] width 52 height 28
